Goal: Feedback & Contribution: Leave review/rating

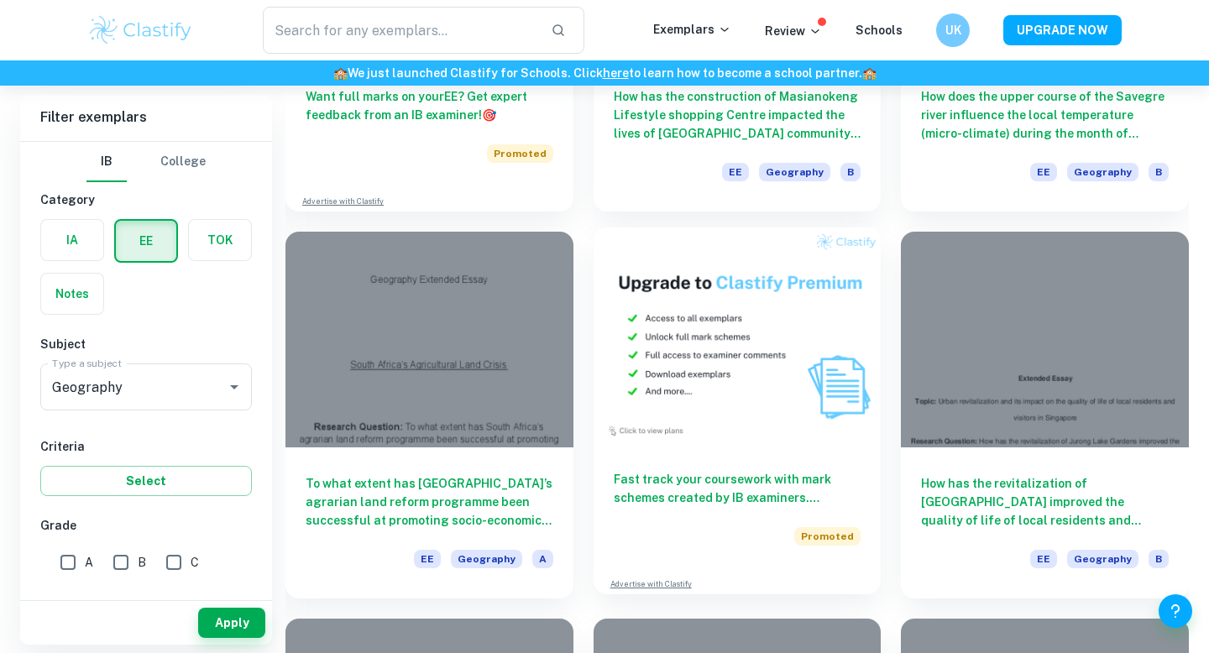
scroll to position [2698, 0]
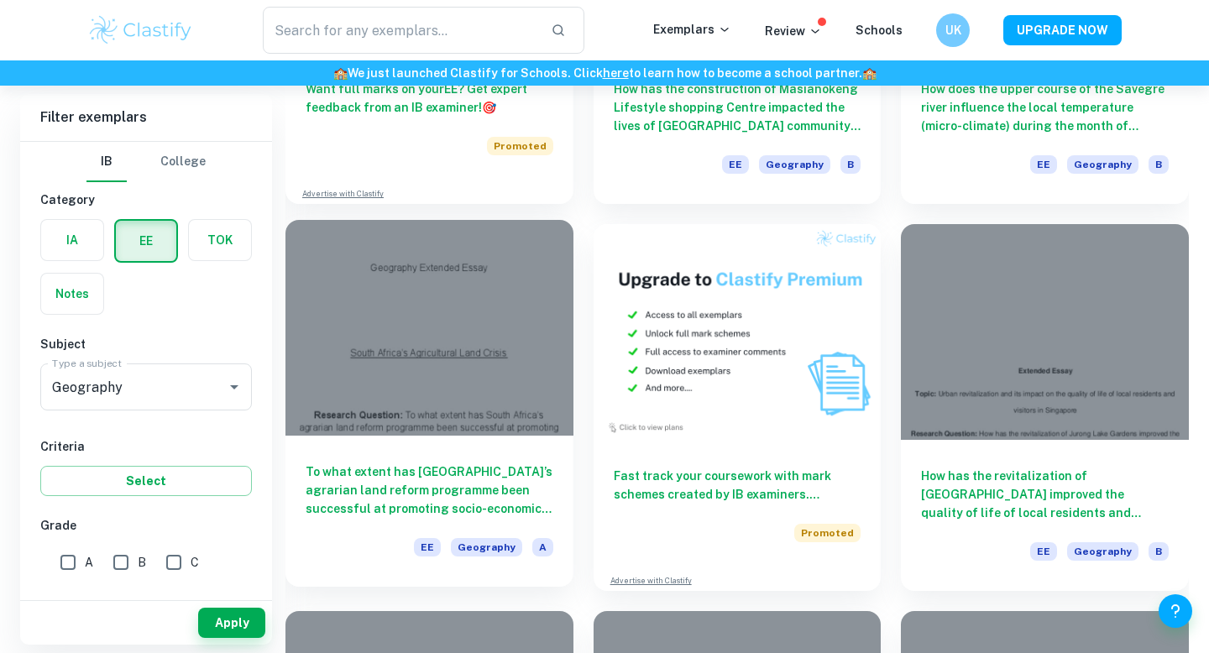
click at [553, 475] on div "To what extent has [GEOGRAPHIC_DATA]’s agrarian land reform programme been succ…" at bounding box center [429, 511] width 288 height 151
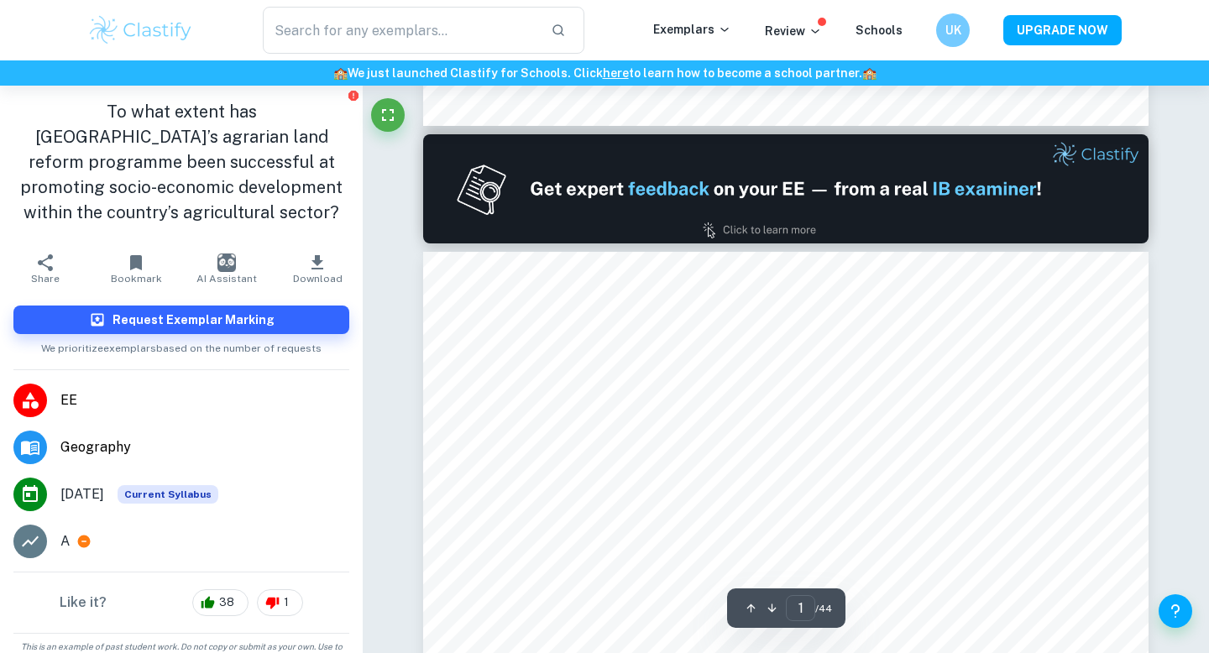
type input "2"
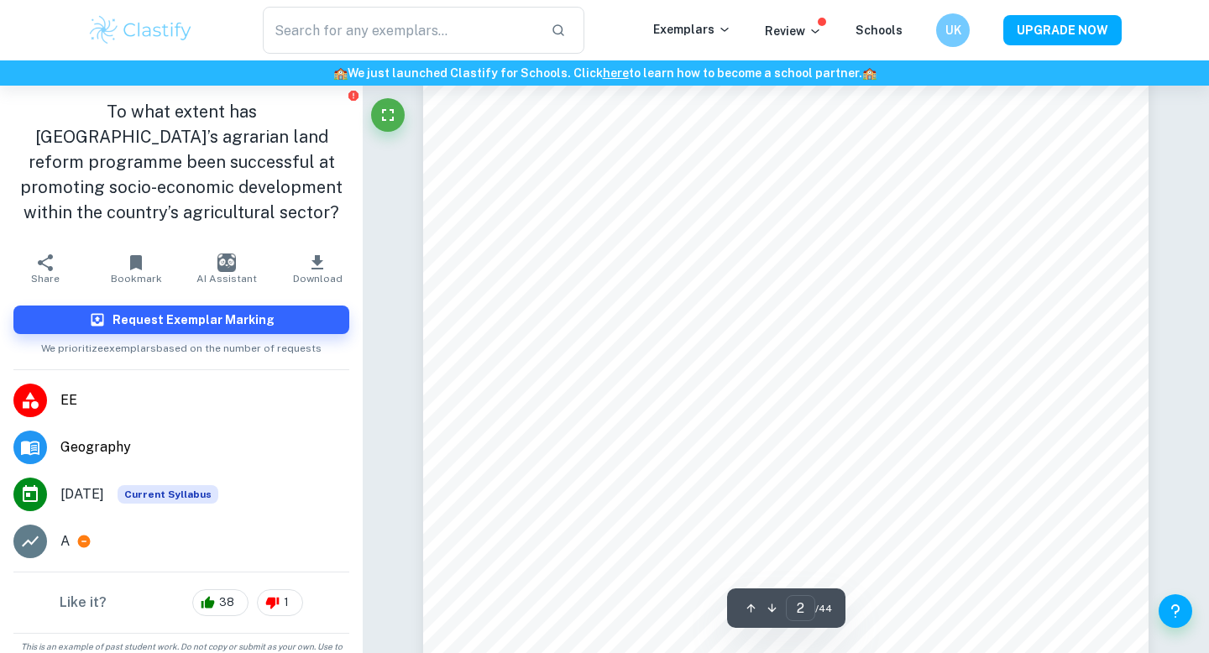
scroll to position [1133, 0]
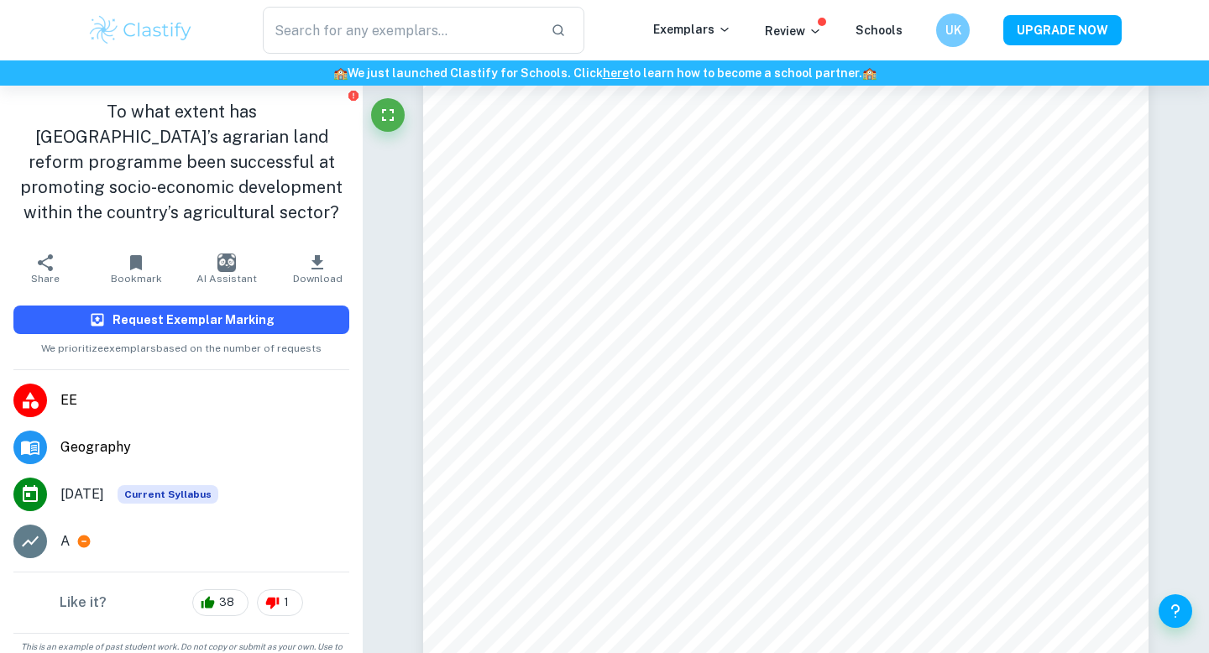
click at [319, 306] on button "Request Exemplar Marking" at bounding box center [181, 320] width 336 height 29
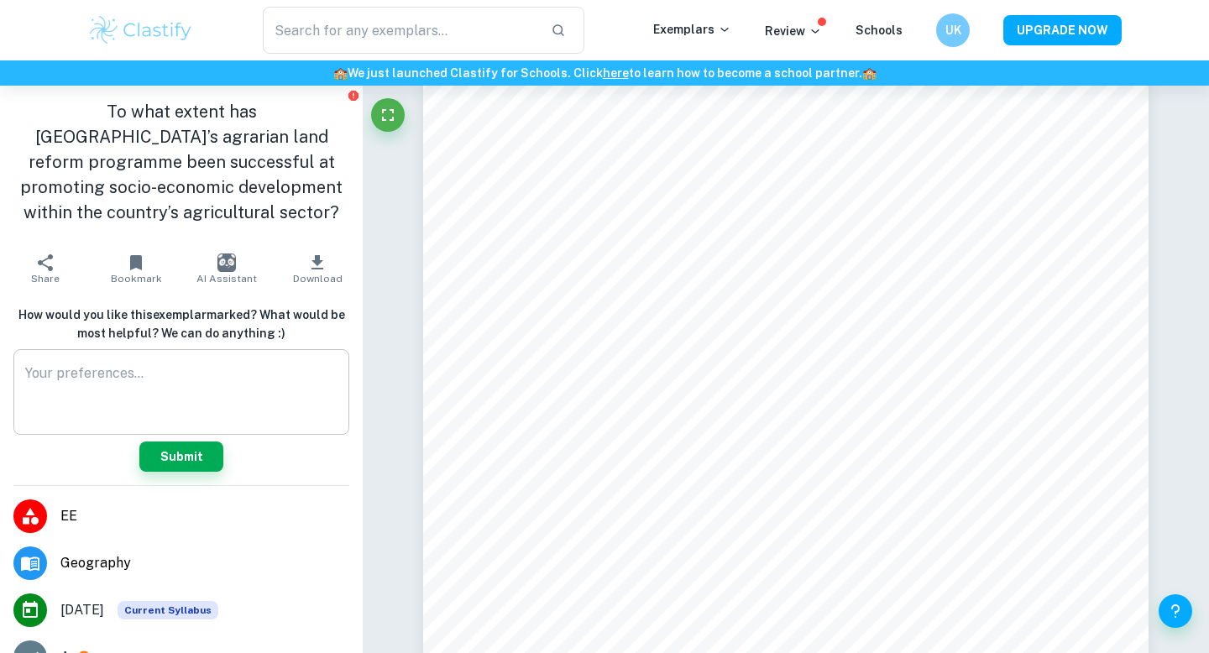
click at [228, 389] on textarea at bounding box center [181, 393] width 312 height 58
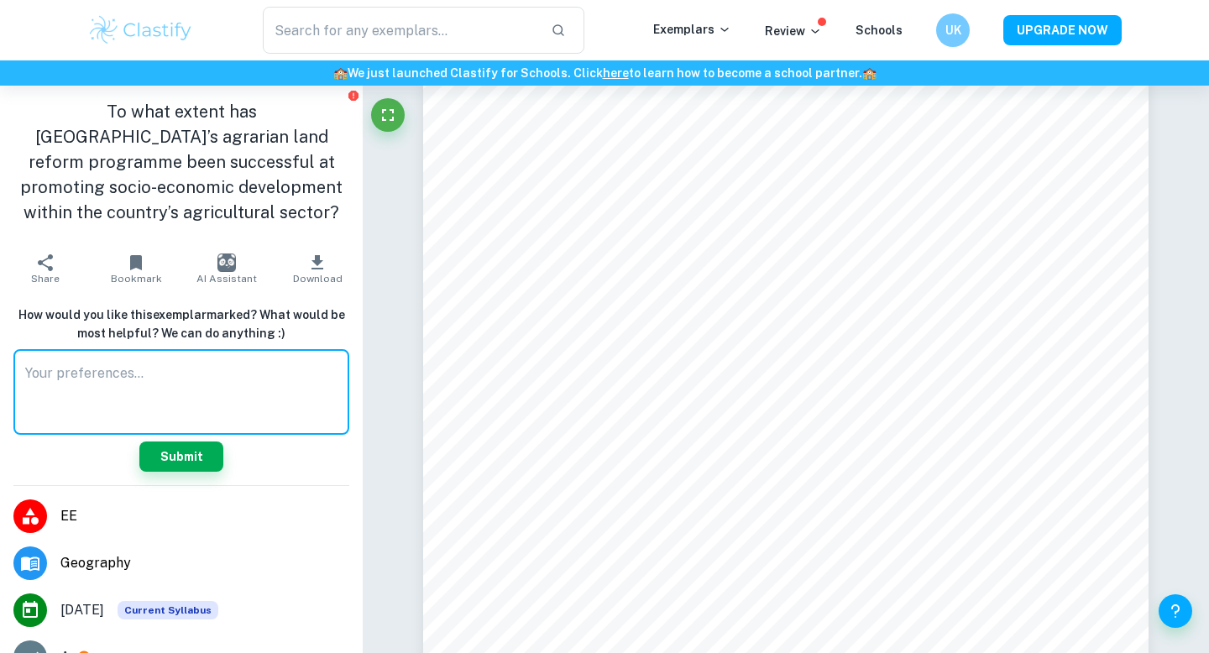
scroll to position [110, 0]
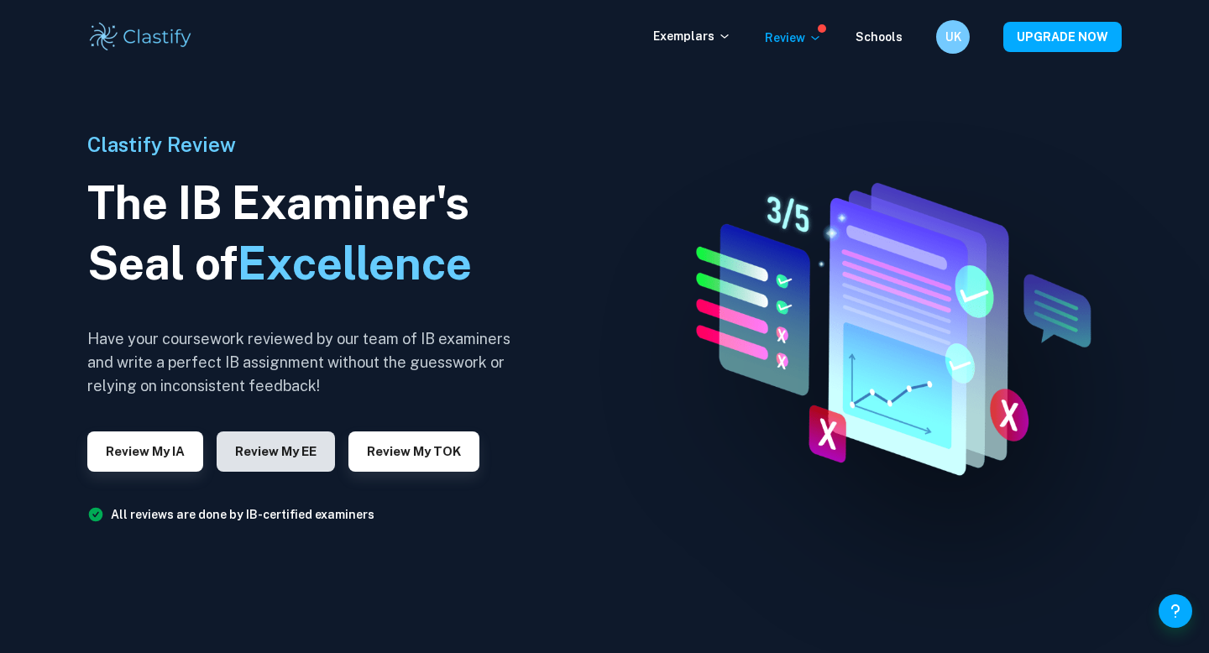
click at [285, 444] on button "Review my EE" at bounding box center [276, 452] width 118 height 40
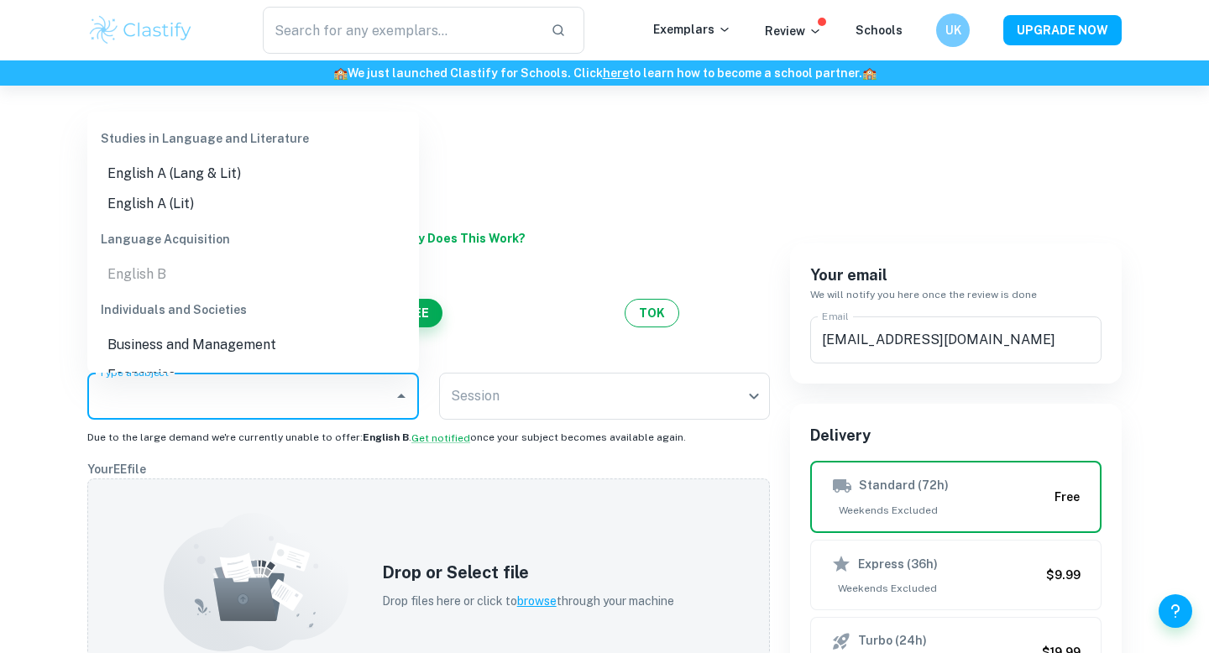
click at [273, 386] on input "Type a subject" at bounding box center [240, 396] width 291 height 32
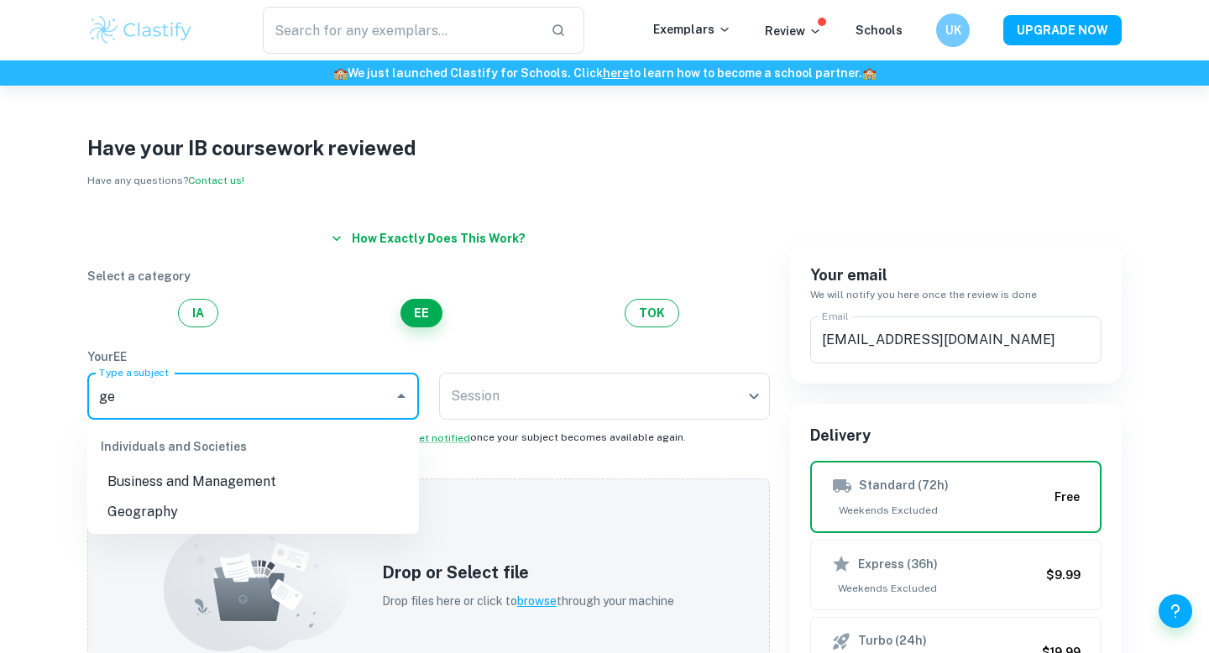
click at [199, 516] on li "Geography" at bounding box center [253, 512] width 332 height 30
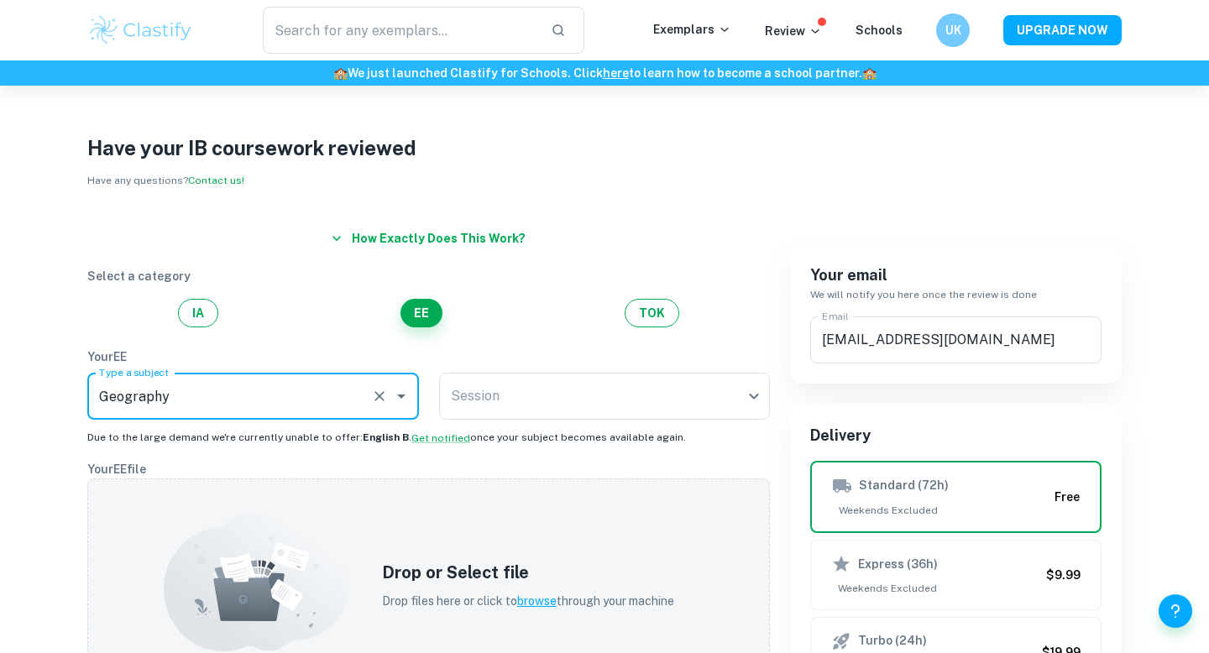
type input "Geography"
click at [500, 357] on p "Your EE" at bounding box center [428, 357] width 683 height 18
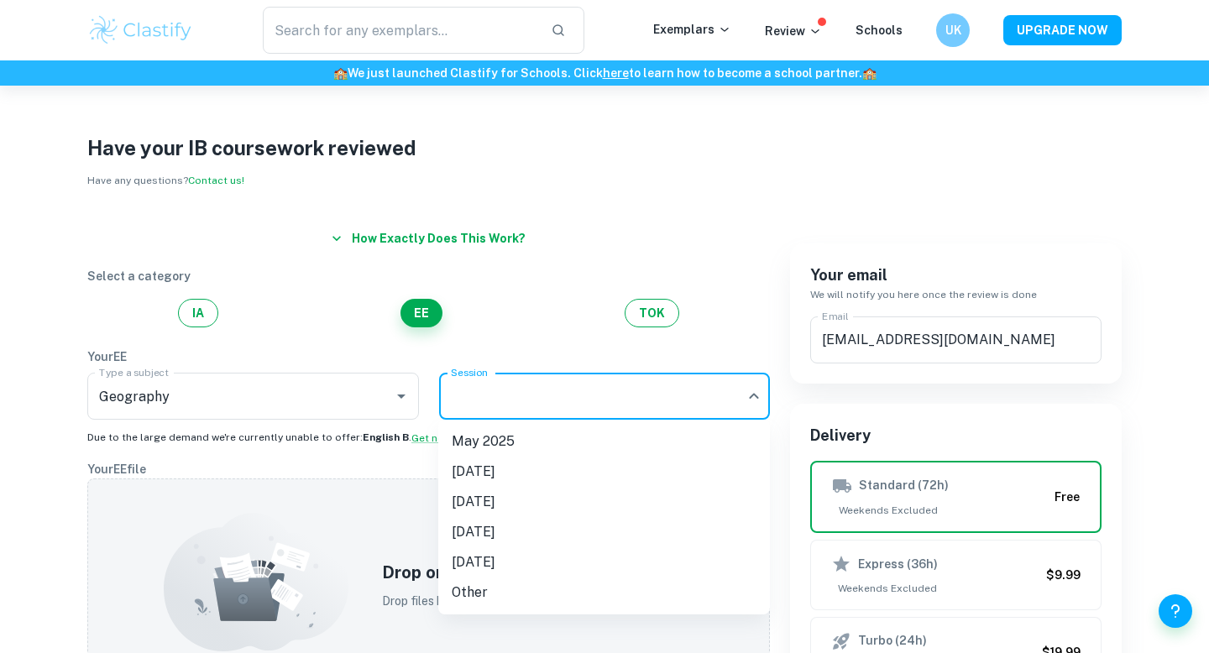
click at [495, 379] on body "We value your privacy We use cookies to enhance your browsing experience, serve…" at bounding box center [604, 412] width 1209 height 653
click at [500, 497] on li "[DATE]" at bounding box center [604, 502] width 332 height 30
type input "M26"
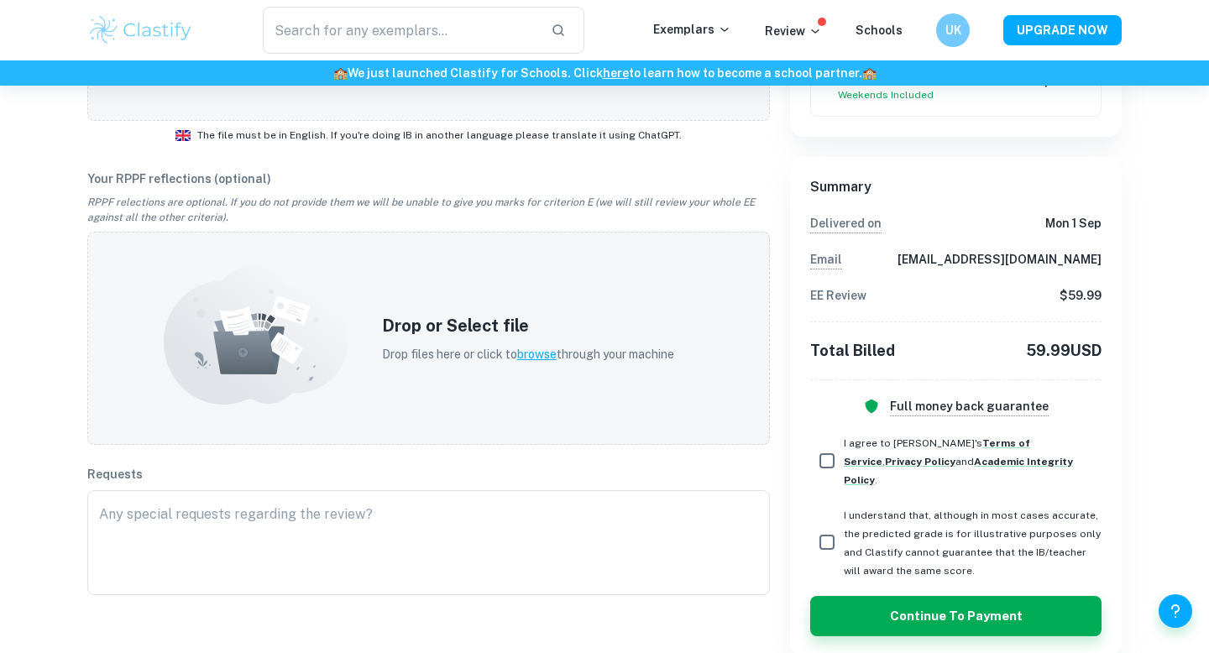
scroll to position [570, 0]
